Goal: Information Seeking & Learning: Check status

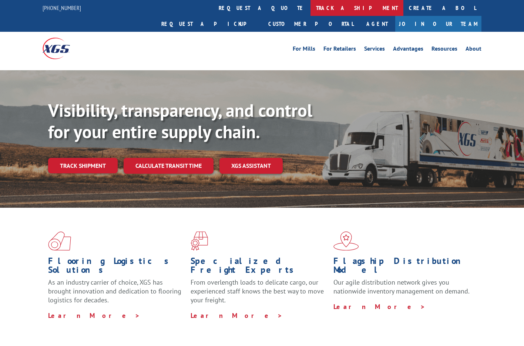
click at [310, 6] on link "track a shipment" at bounding box center [356, 8] width 93 height 16
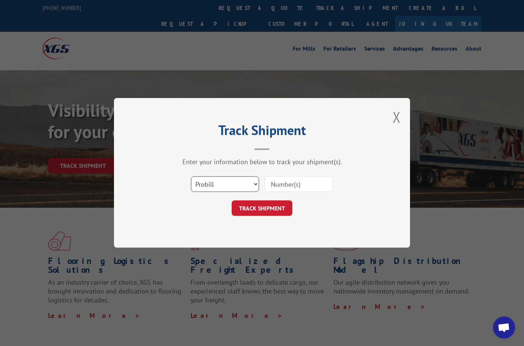
select select "bol"
click at [279, 187] on input at bounding box center [299, 185] width 68 height 16
paste input "743104"
type input "743104"
click at [278, 207] on button "TRACK SHIPMENT" at bounding box center [262, 209] width 61 height 16
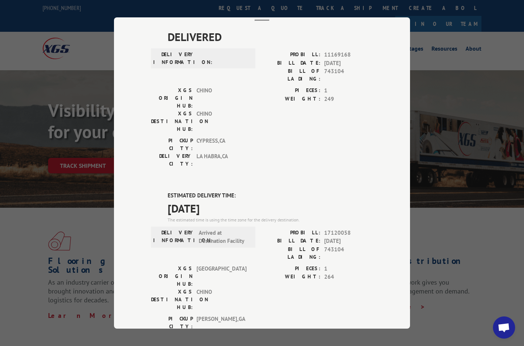
scroll to position [52, 0]
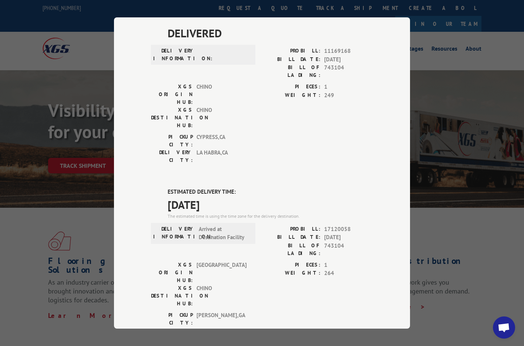
click at [351, 50] on span "11169168" at bounding box center [348, 51] width 49 height 9
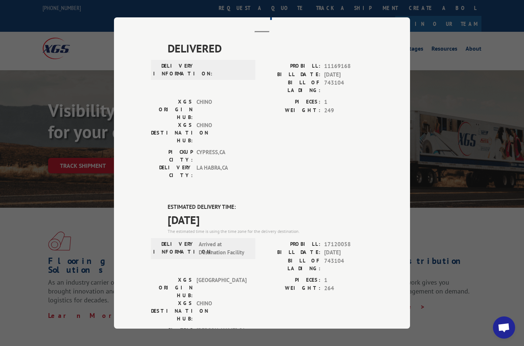
scroll to position [38, 0]
drag, startPoint x: 351, startPoint y: 196, endPoint x: 323, endPoint y: 198, distance: 28.2
click at [323, 239] on div "PROBILL: 17120058" at bounding box center [317, 243] width 111 height 9
copy span "17120058"
drag, startPoint x: 342, startPoint y: 81, endPoint x: 323, endPoint y: 81, distance: 18.9
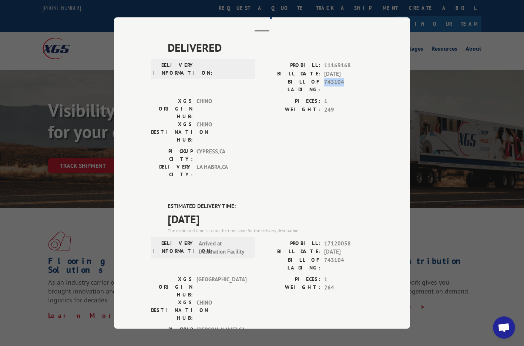
click at [324, 83] on div "BILL OF LADING: 743104" at bounding box center [317, 86] width 111 height 16
copy span "743104"
